Goal: Find specific page/section: Find specific page/section

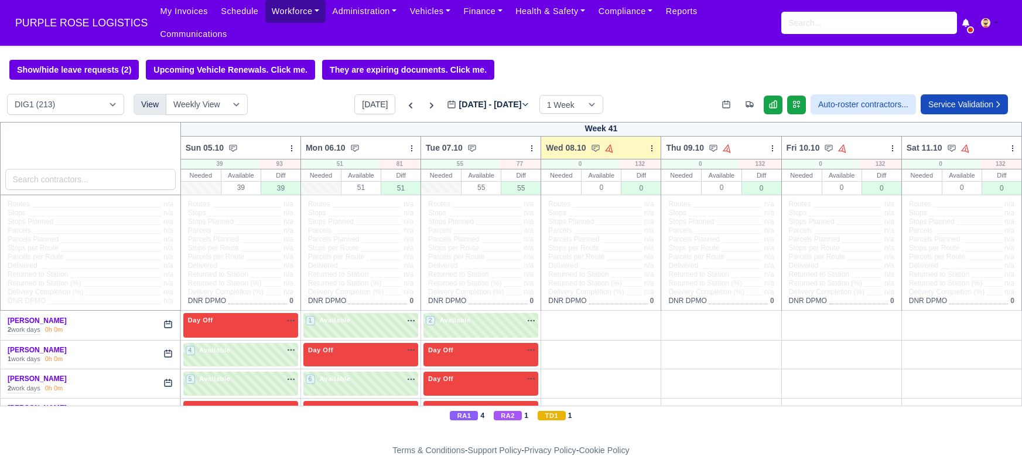
click at [281, 8] on link "Workforce" at bounding box center [295, 11] width 61 height 23
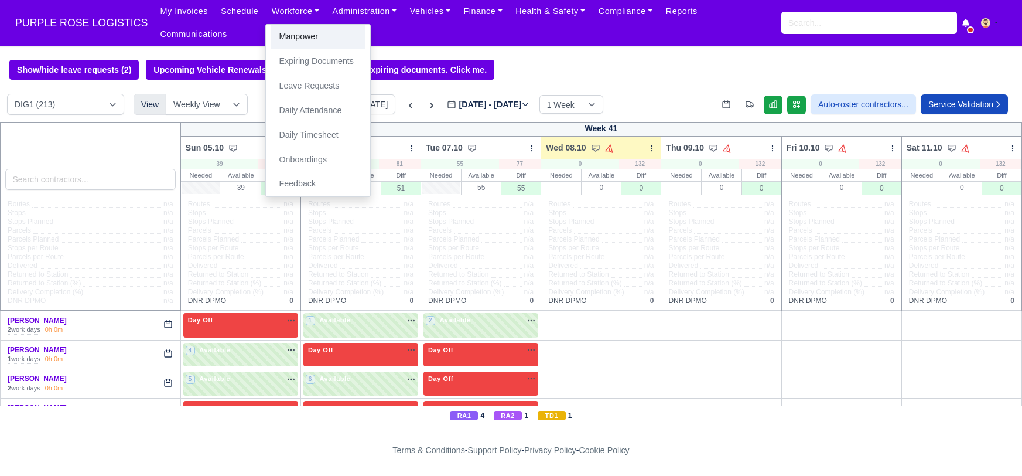
click at [274, 39] on link "Manpower" at bounding box center [318, 37] width 95 height 25
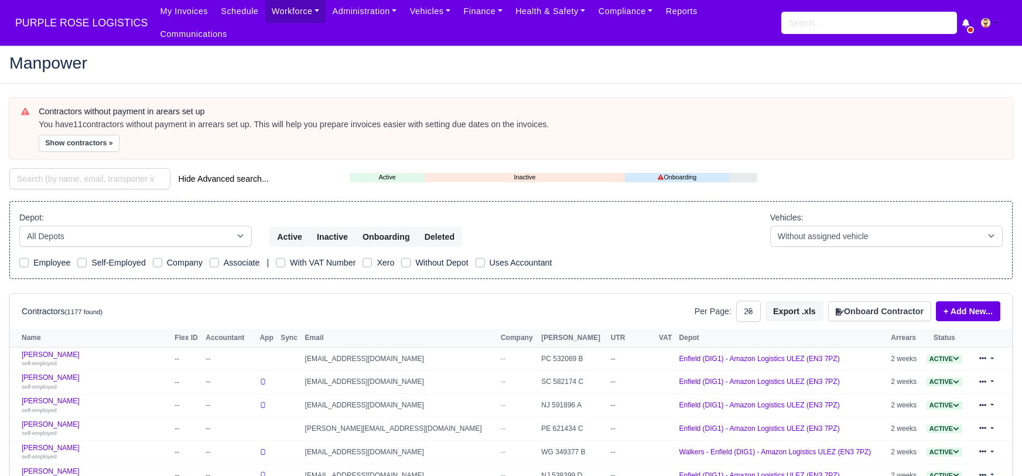
select select "25"
click at [86, 168] on input "search" at bounding box center [89, 178] width 161 height 21
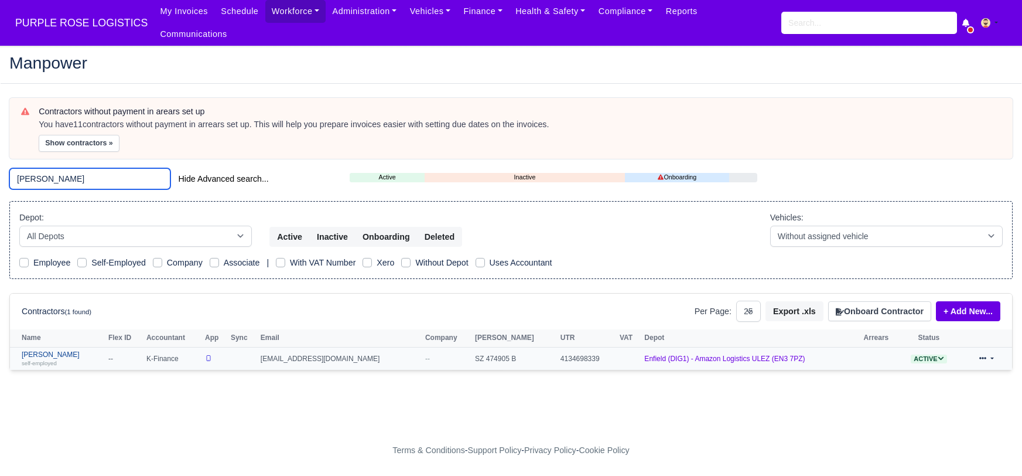
type input "emil mar"
click at [48, 350] on link "Emil Markov self-employed" at bounding box center [62, 358] width 81 height 17
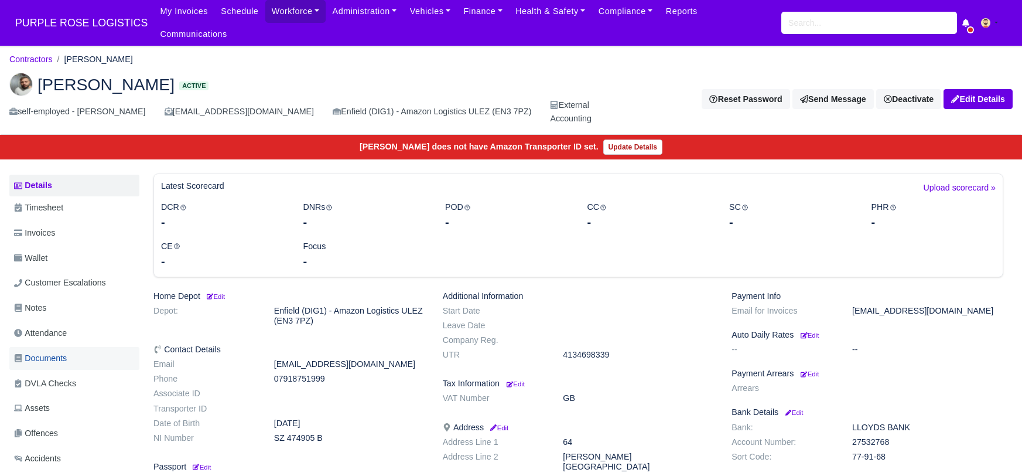
click at [43, 352] on span "Documents" at bounding box center [40, 358] width 53 height 13
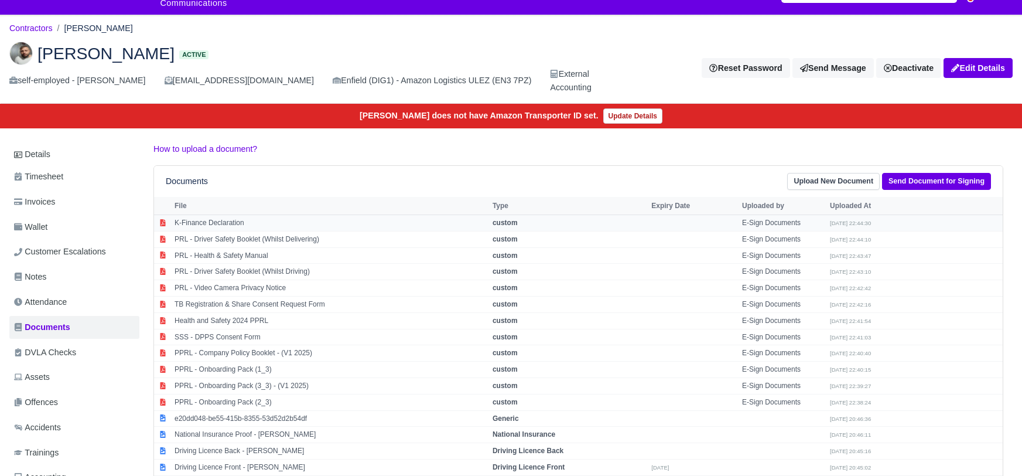
scroll to position [42, 0]
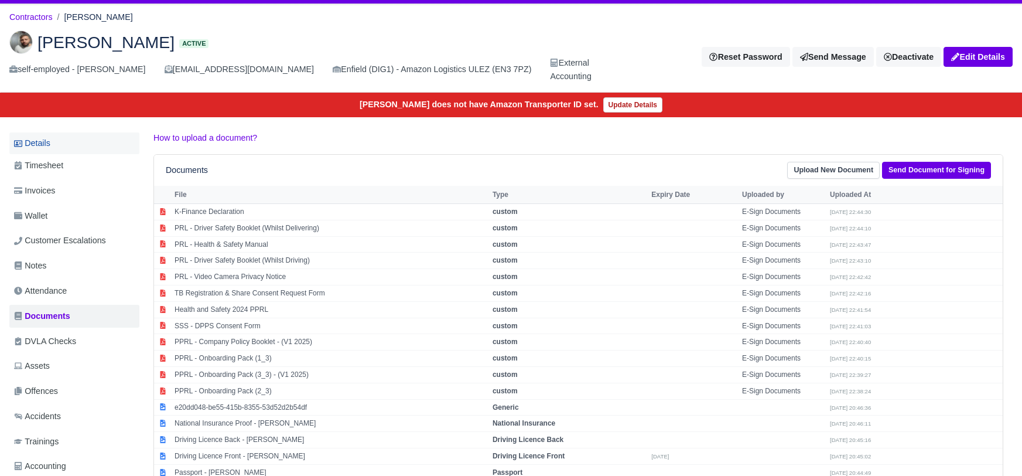
click at [48, 132] on link "Details" at bounding box center [74, 143] width 130 height 22
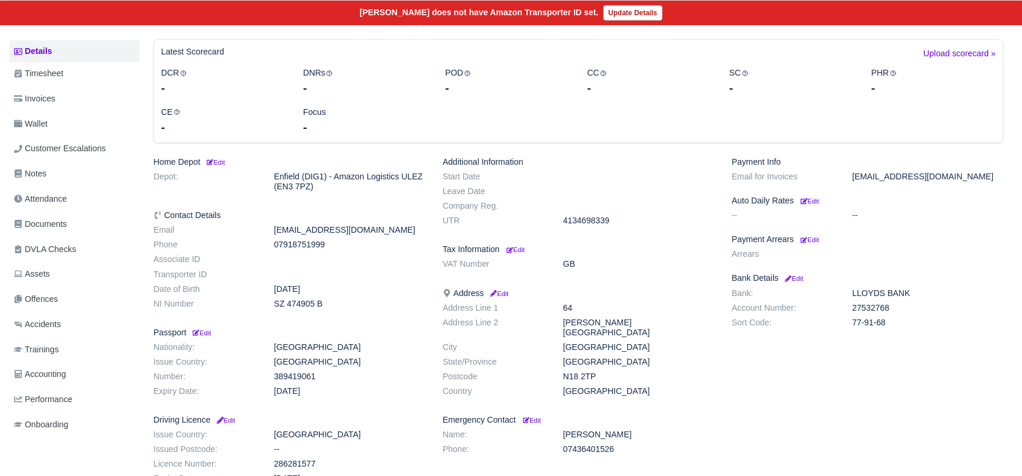
scroll to position [134, 0]
click at [30, 217] on span "Documents" at bounding box center [40, 223] width 53 height 13
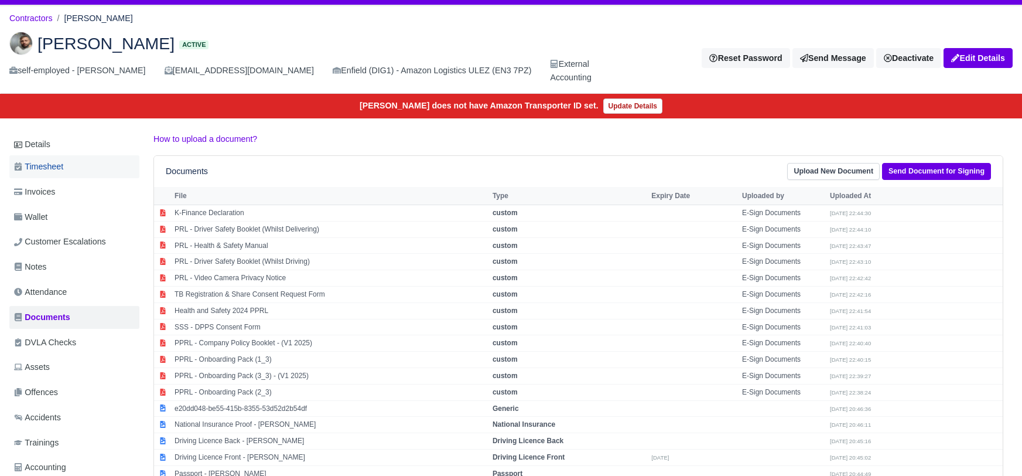
scroll to position [42, 0]
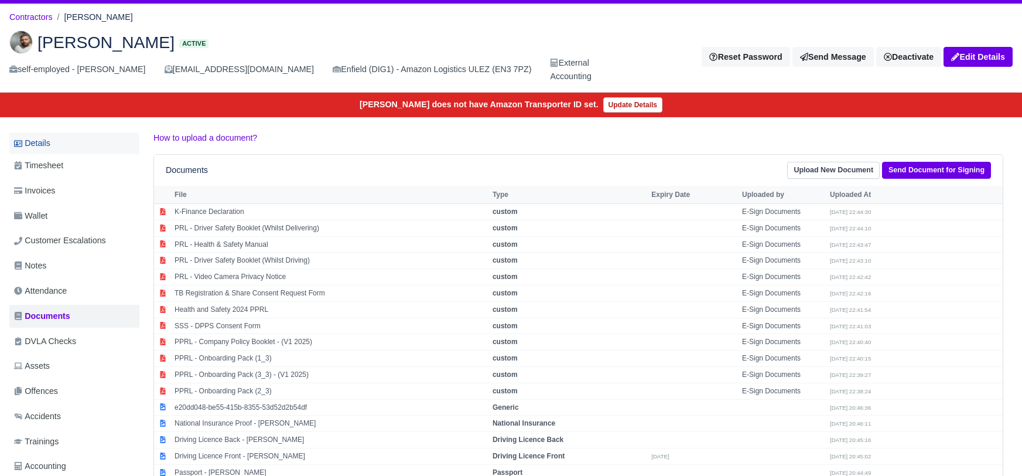
click at [43, 132] on link "Details" at bounding box center [74, 143] width 130 height 22
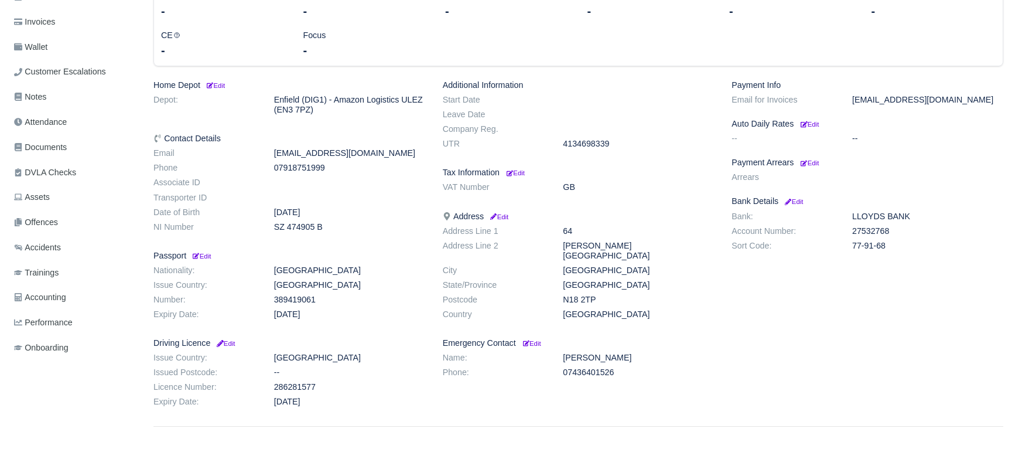
scroll to position [229, 0]
